Goal: Transaction & Acquisition: Subscribe to service/newsletter

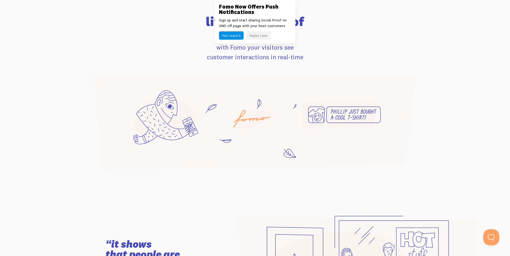
scroll to position [410, 0]
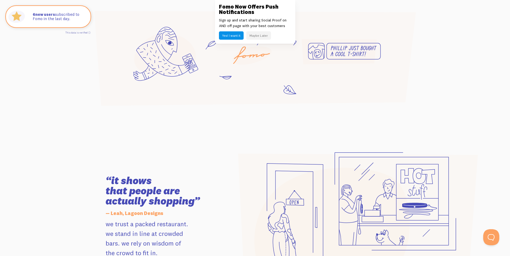
click at [259, 35] on button "Maybe Later" at bounding box center [258, 35] width 25 height 8
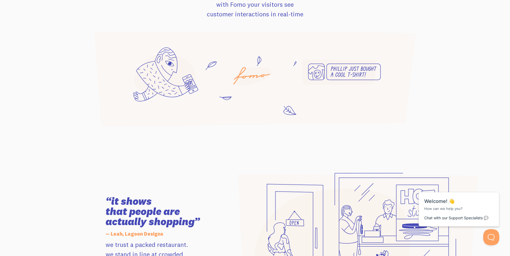
scroll to position [0, 0]
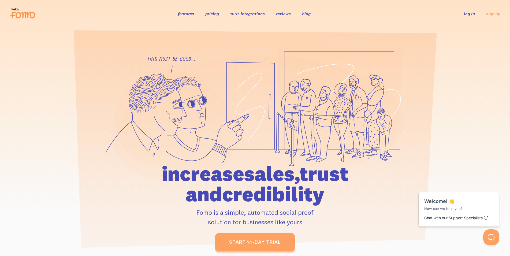
click at [203, 13] on ul "features pricing 106+ integrations reviews blog log in sign up" at bounding box center [246, 13] width 150 height 6
click at [211, 15] on link "pricing" at bounding box center [212, 13] width 14 height 5
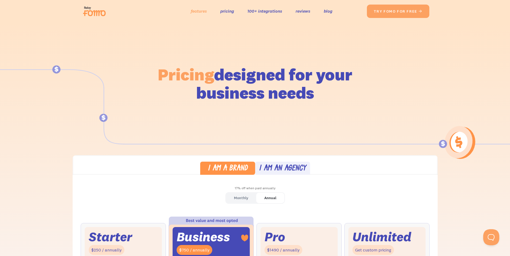
click at [198, 13] on link "features" at bounding box center [199, 11] width 16 height 8
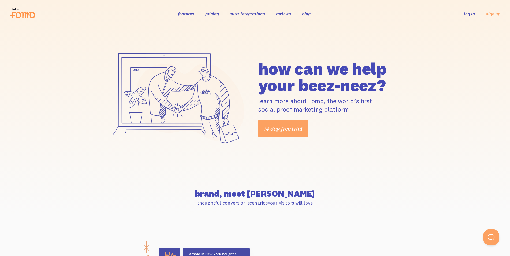
click at [281, 14] on link "reviews" at bounding box center [283, 13] width 15 height 5
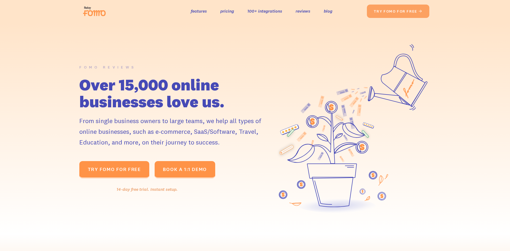
scroll to position [137, 0]
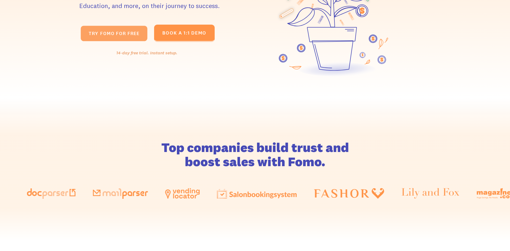
click at [131, 39] on link "TRY fomo for FREE " at bounding box center [114, 34] width 67 height 16
